Goal: Check status: Check status

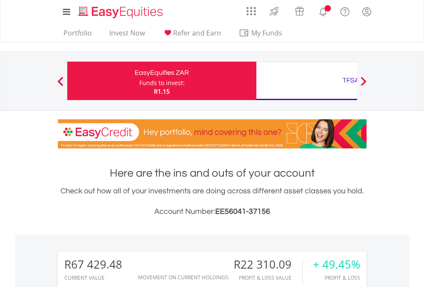
scroll to position [82, 134]
click at [139, 81] on div "Funds to invest:" at bounding box center [161, 83] width 45 height 9
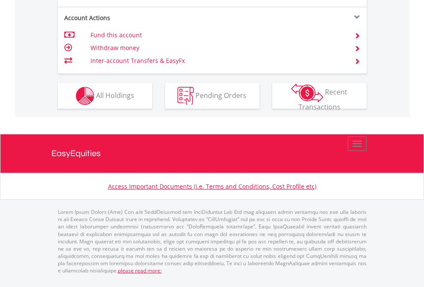
scroll to position [872, 0]
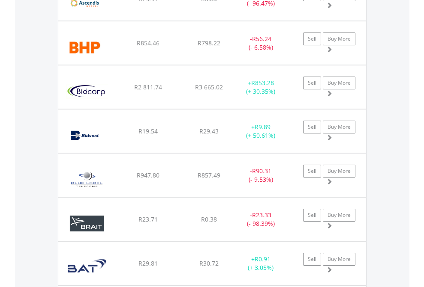
scroll to position [82, 134]
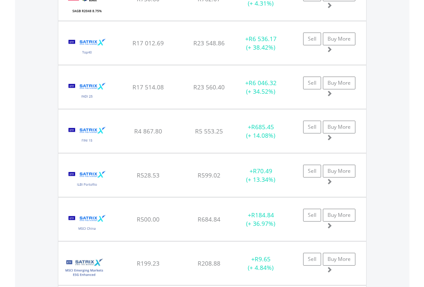
scroll to position [82, 134]
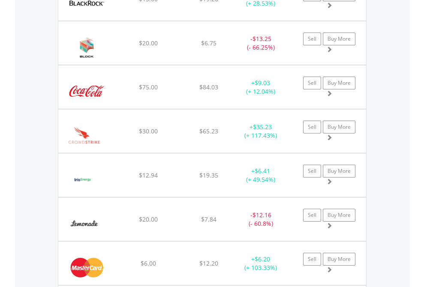
scroll to position [82, 134]
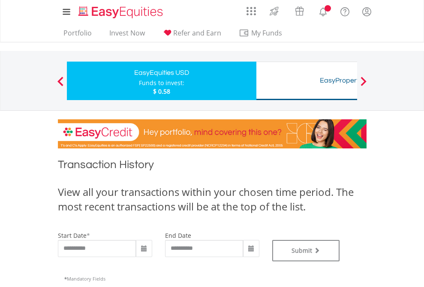
type input "**********"
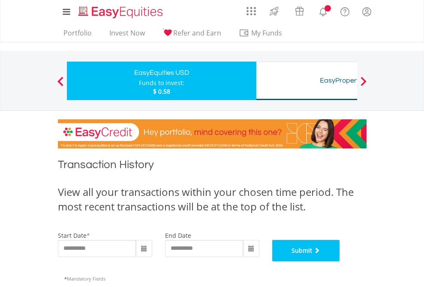
click at [340, 262] on button "Submit" at bounding box center [306, 250] width 68 height 21
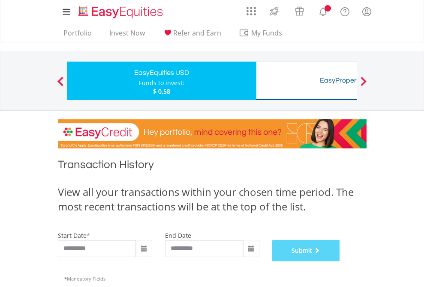
scroll to position [347, 0]
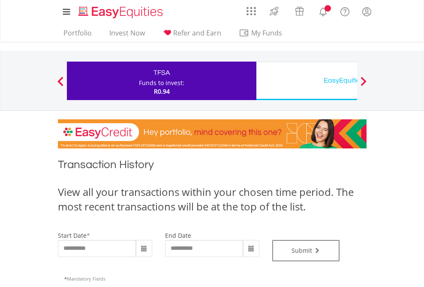
click at [306, 81] on div "EasyEquities USD" at bounding box center [350, 81] width 179 height 12
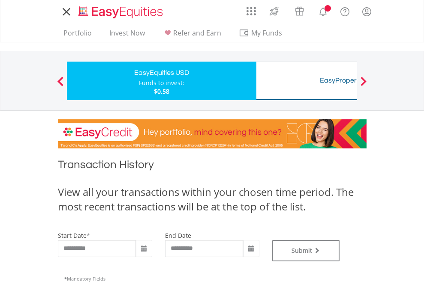
type input "**********"
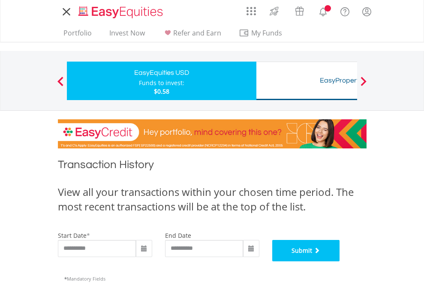
click at [340, 262] on button "Submit" at bounding box center [306, 250] width 68 height 21
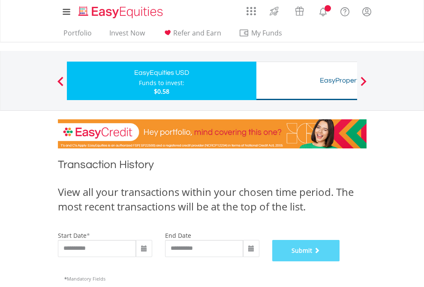
scroll to position [347, 0]
